Goal: Find specific page/section: Find specific page/section

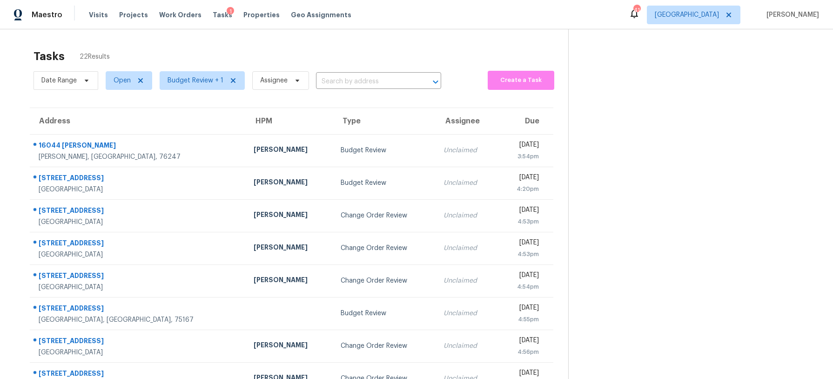
scroll to position [29, 0]
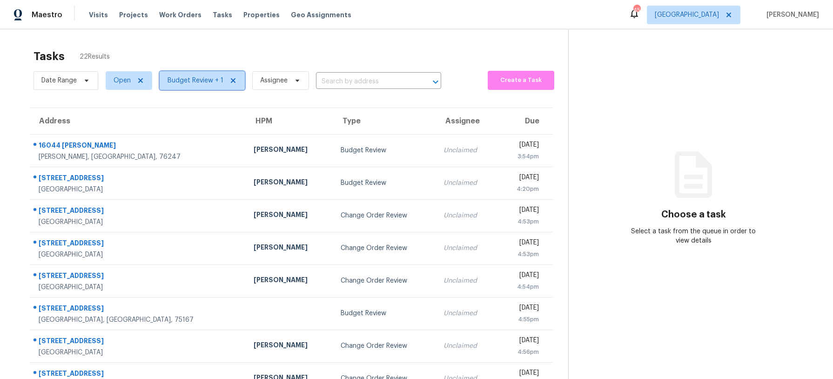
click at [222, 83] on span "Budget Review + 1" at bounding box center [202, 80] width 85 height 19
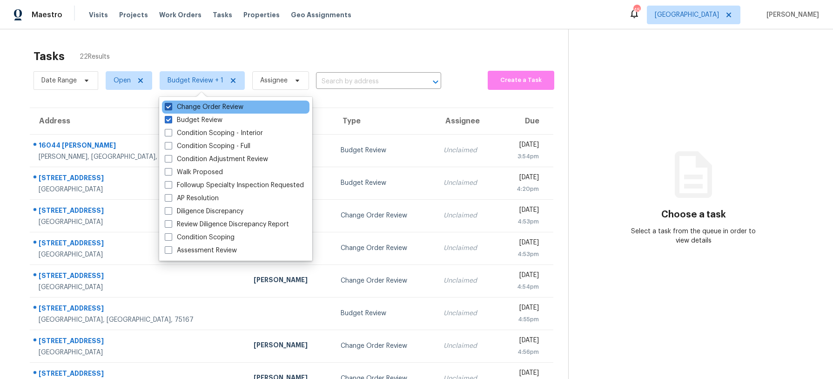
click at [168, 105] on span at bounding box center [168, 106] width 7 height 7
click at [168, 105] on input "Change Order Review" at bounding box center [168, 105] width 6 height 6
checkbox input "false"
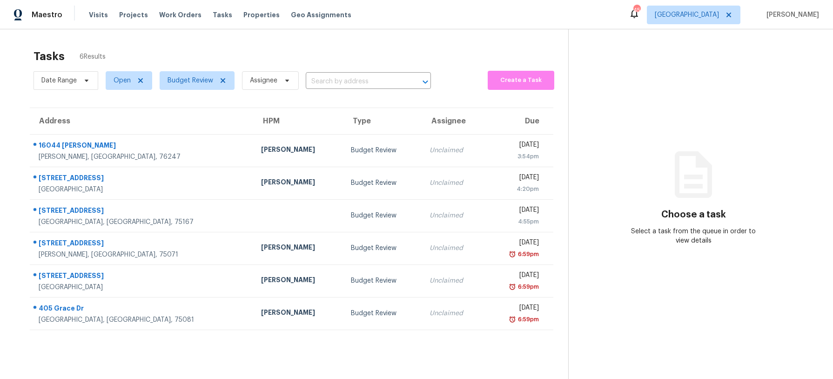
click at [215, 47] on div "Tasks 6 Results" at bounding box center [301, 56] width 535 height 24
click at [255, 14] on span "Properties" at bounding box center [261, 14] width 36 height 9
